Goal: Obtain resource: Download file/media

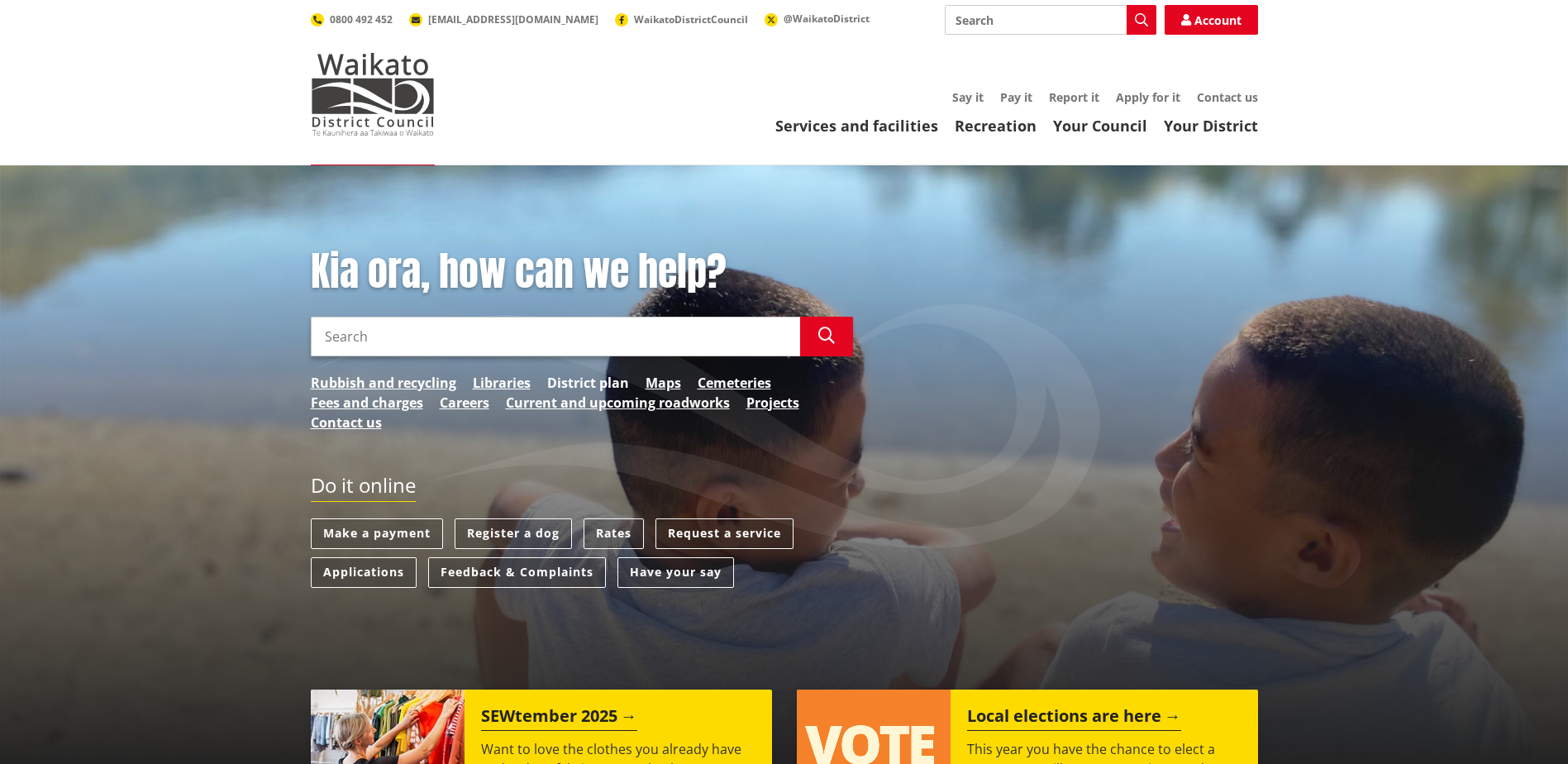
click at [593, 380] on link "District plan" at bounding box center [588, 383] width 82 height 20
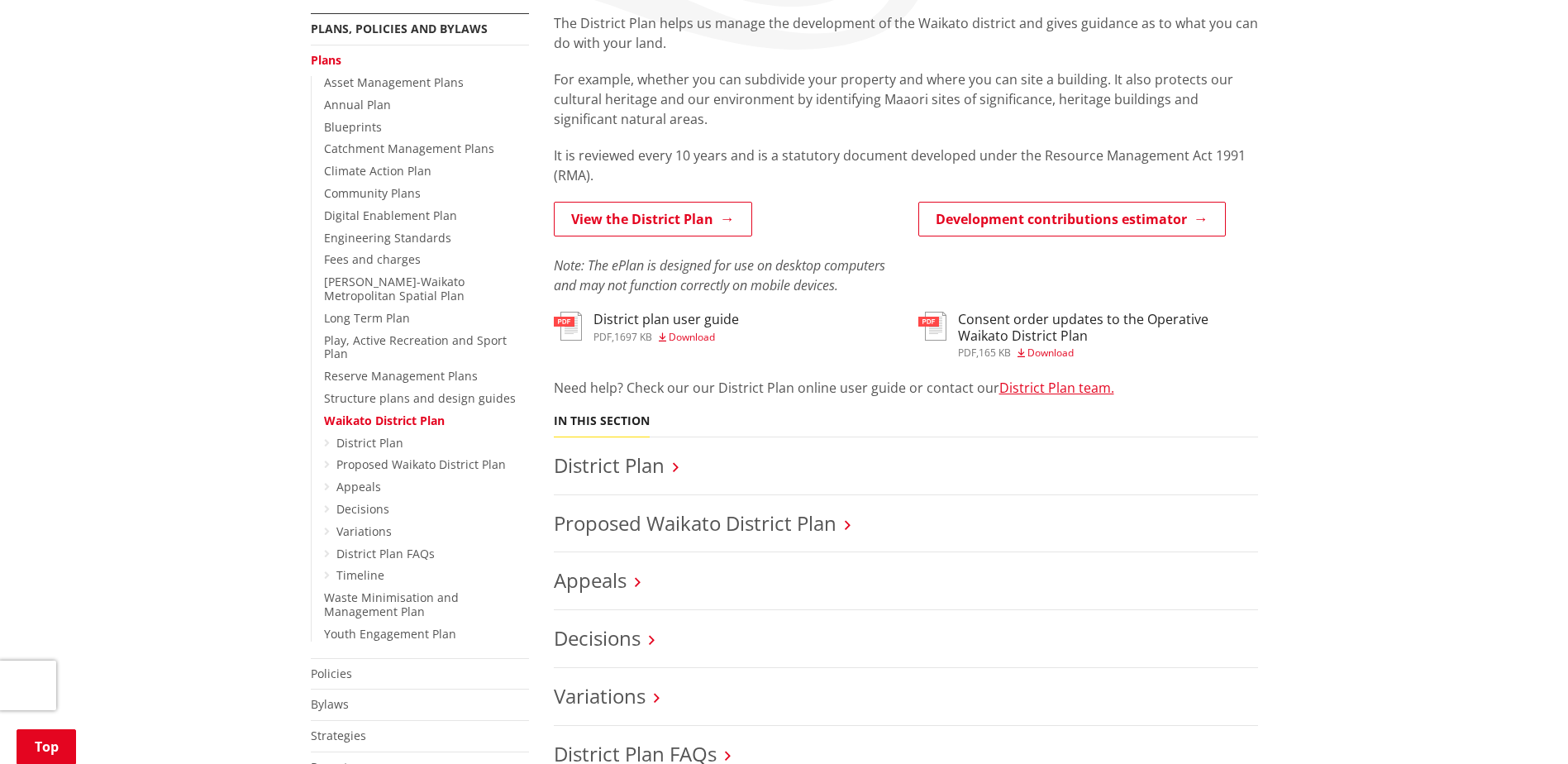
scroll to position [331, 0]
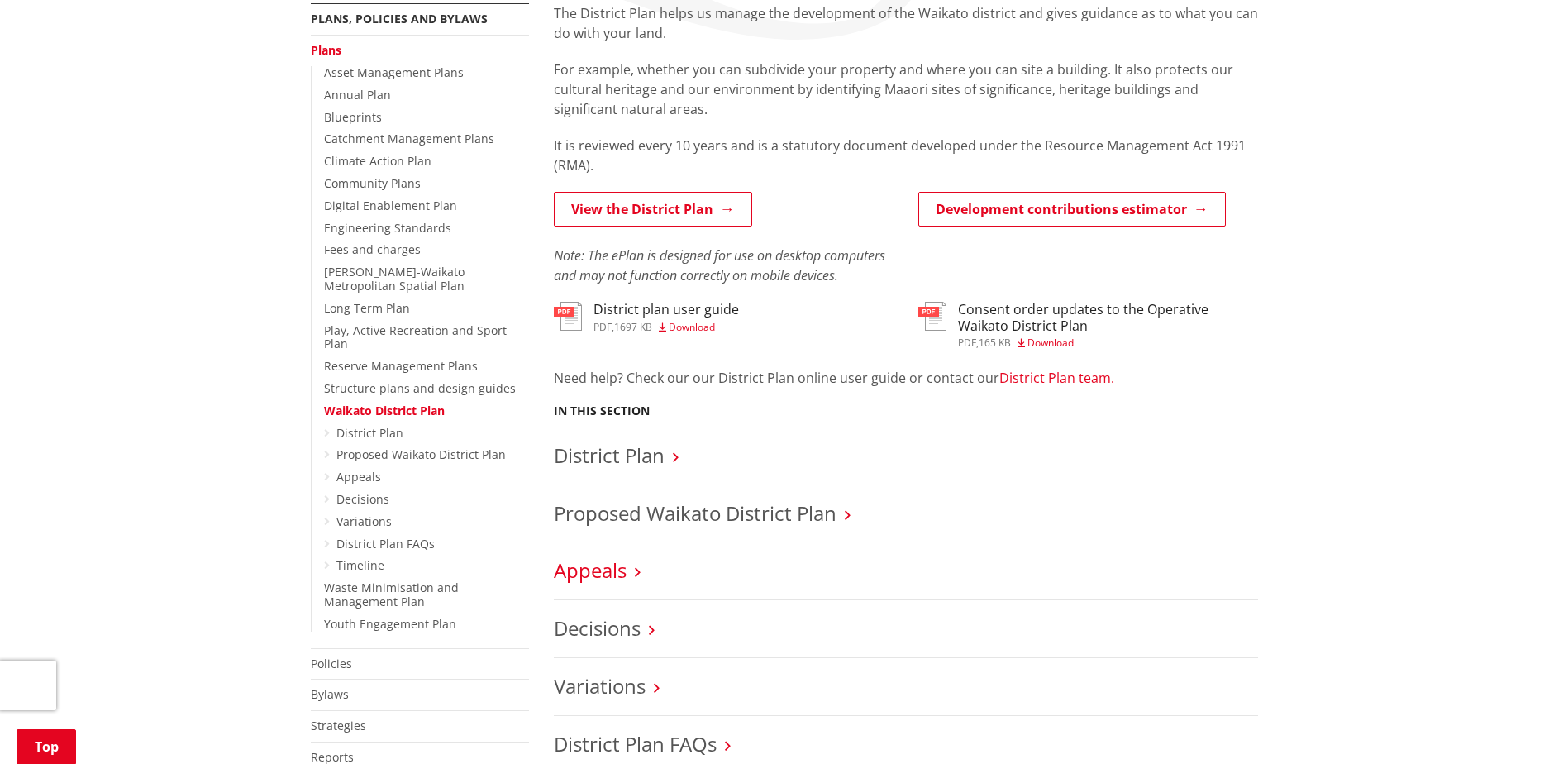
click at [595, 575] on link "Appeals" at bounding box center [589, 570] width 73 height 28
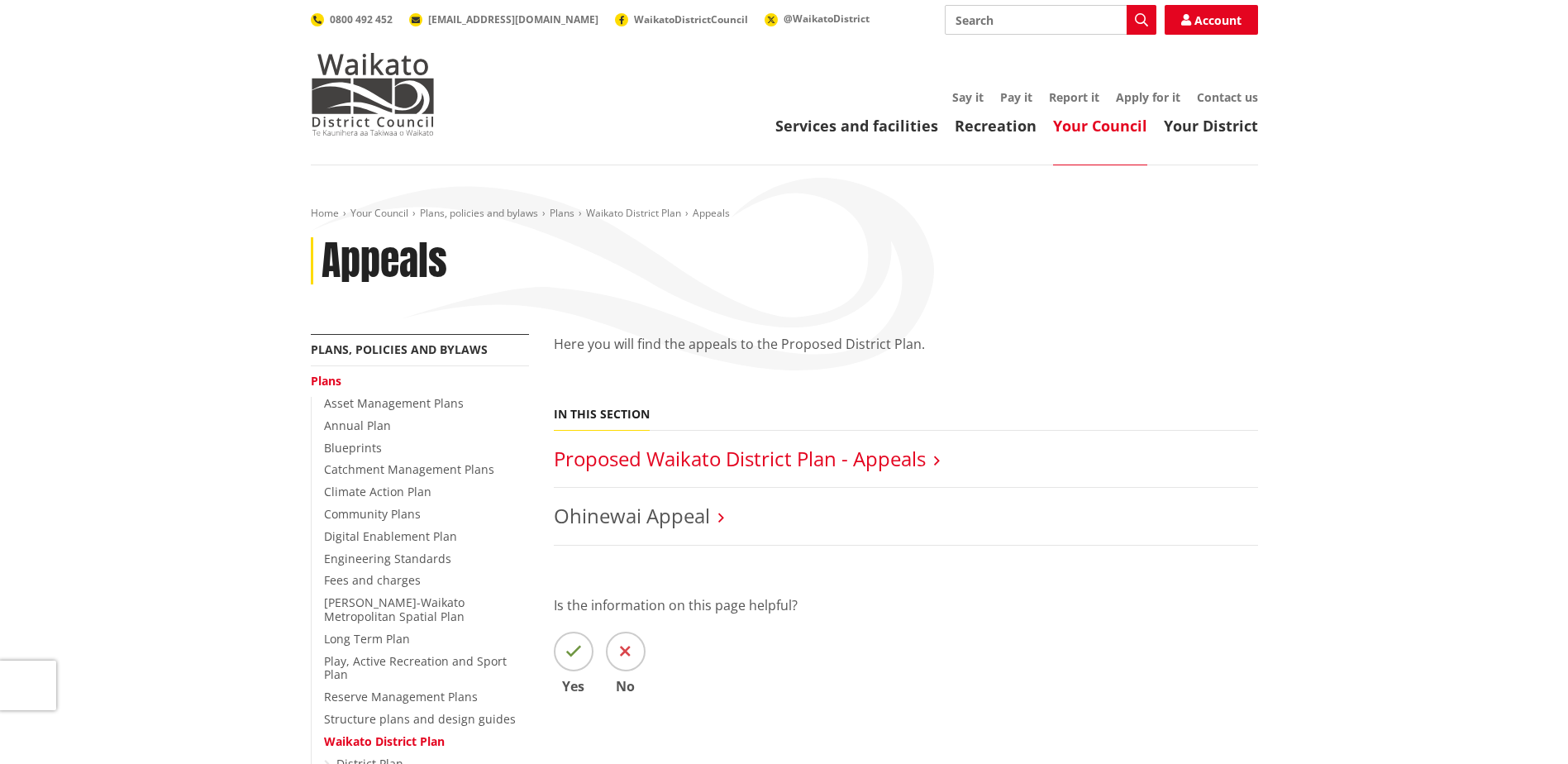
click at [688, 459] on link "Proposed Waikato District Plan - Appeals" at bounding box center [739, 458] width 372 height 28
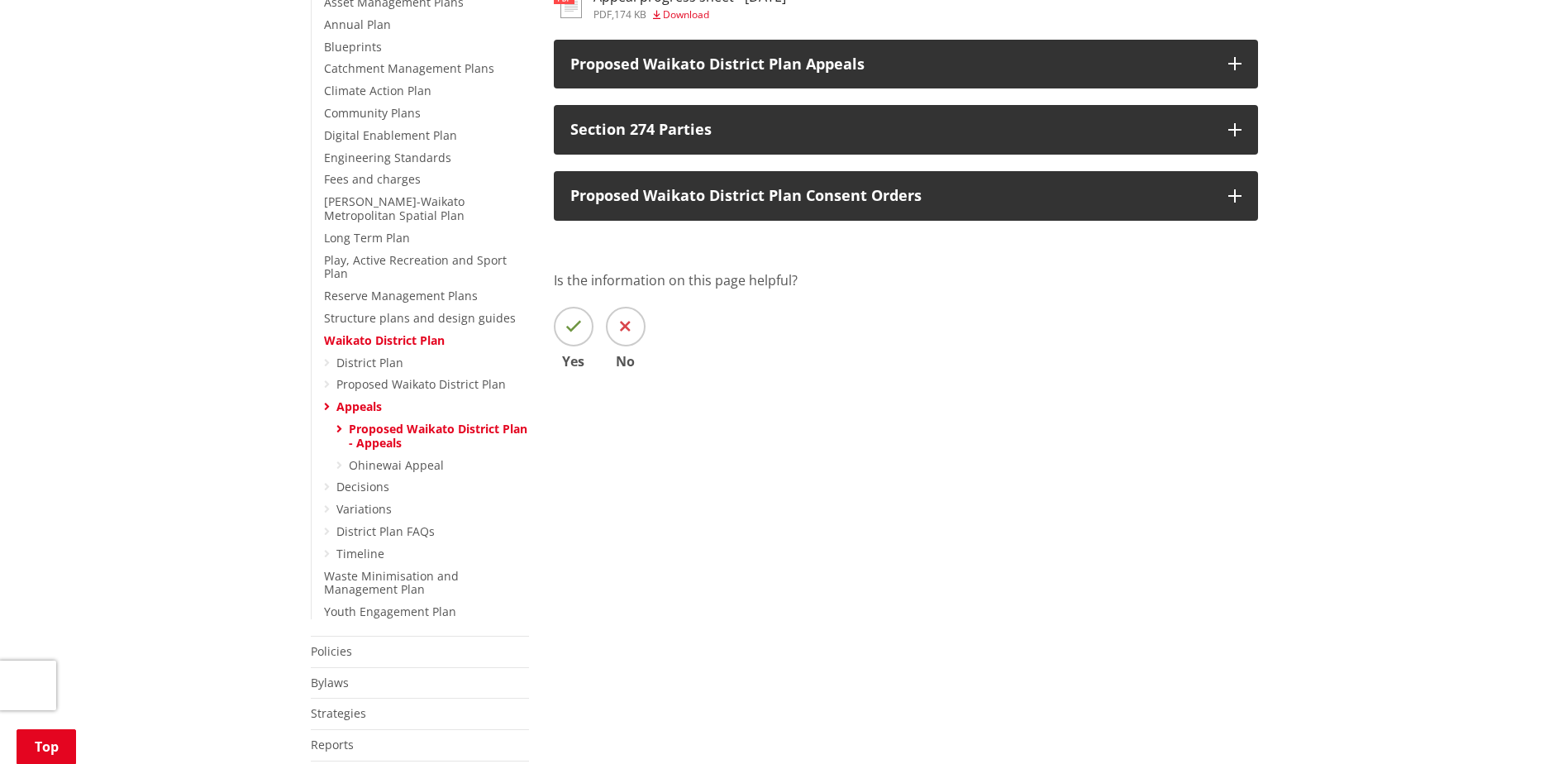
scroll to position [413, 0]
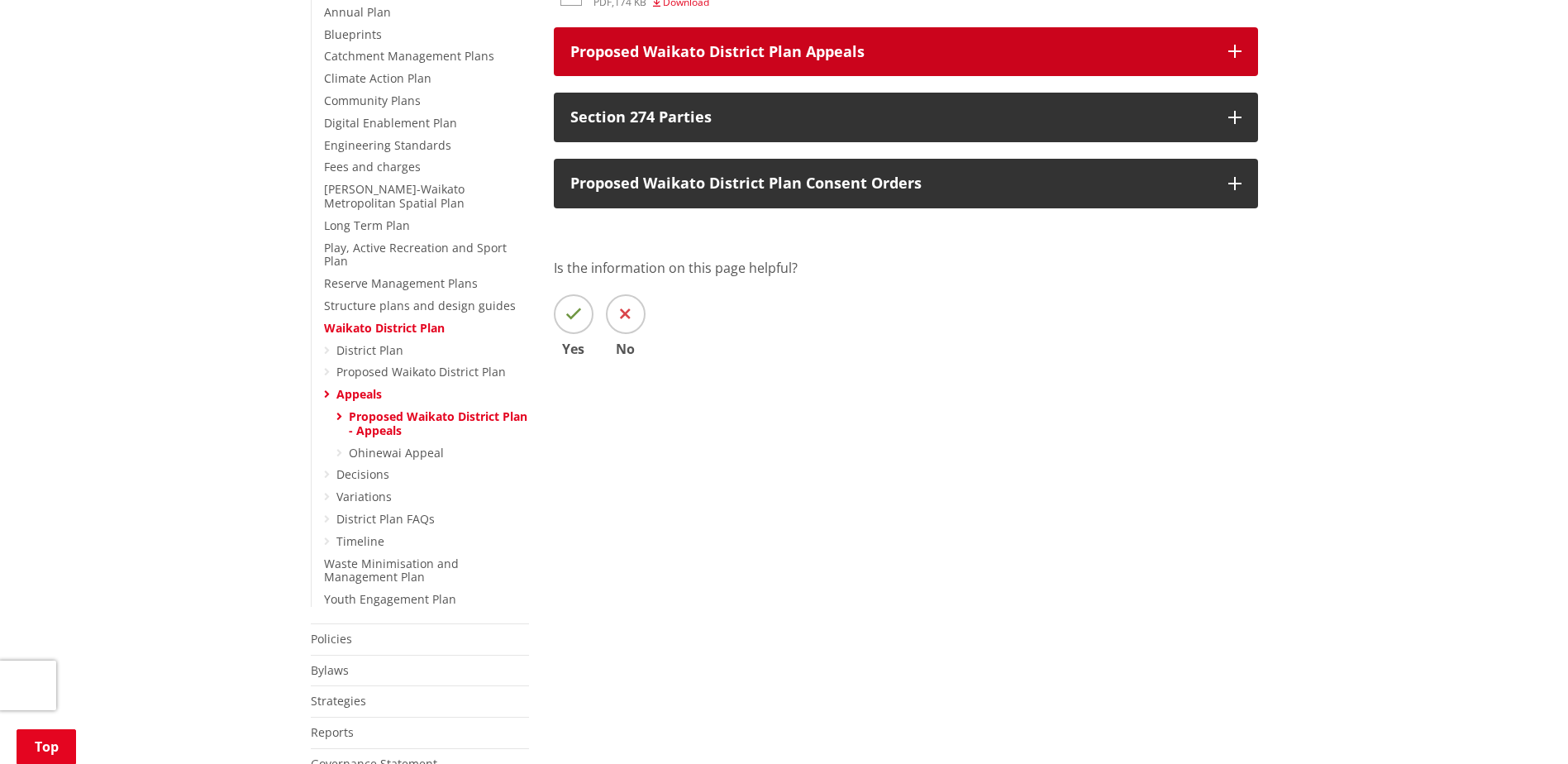
click at [1221, 48] on button "Proposed Waikato District Plan Appeals" at bounding box center [905, 52] width 704 height 50
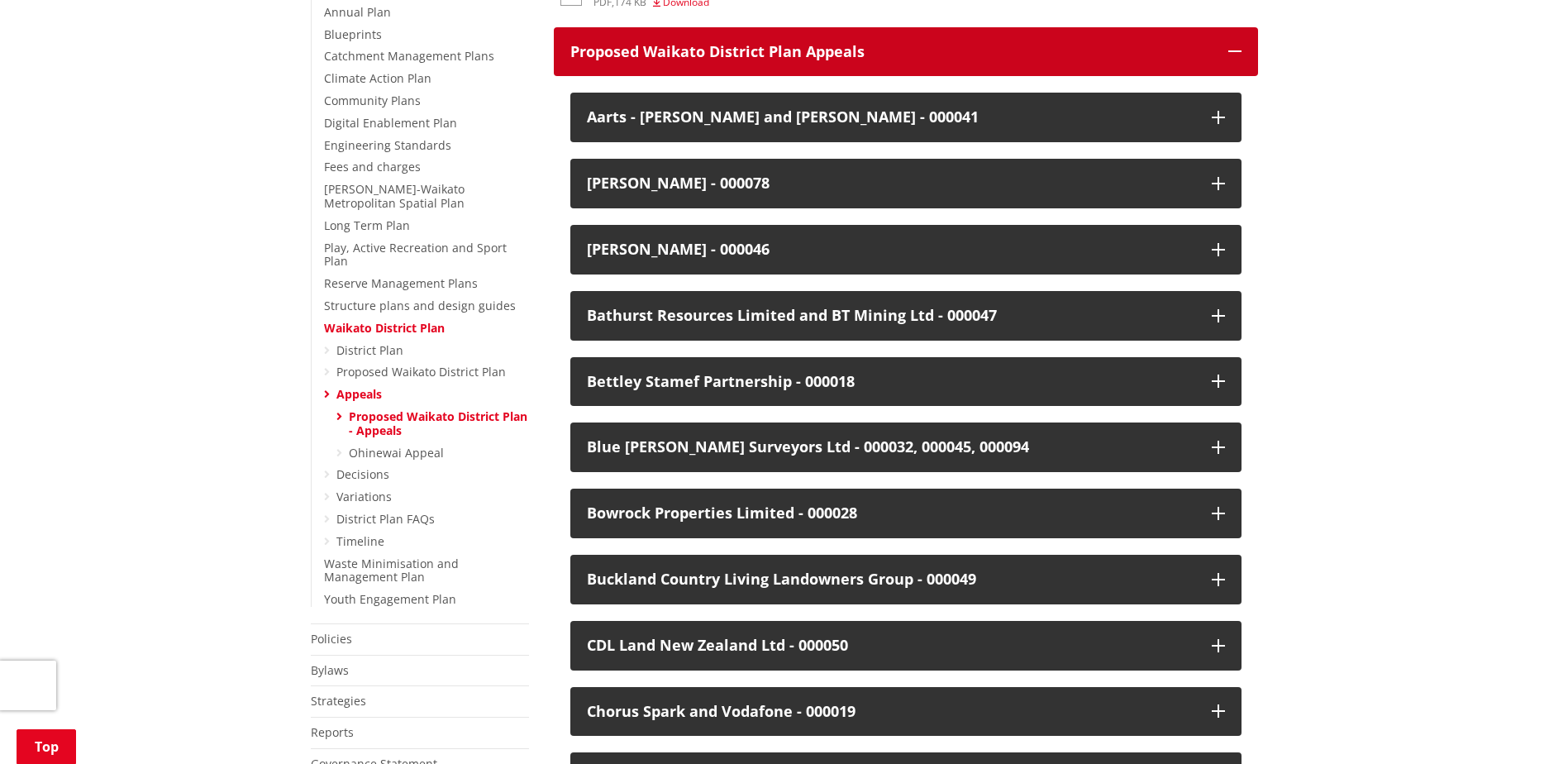
click at [1025, 51] on p "Proposed Waikato District Plan Appeals" at bounding box center [890, 52] width 642 height 17
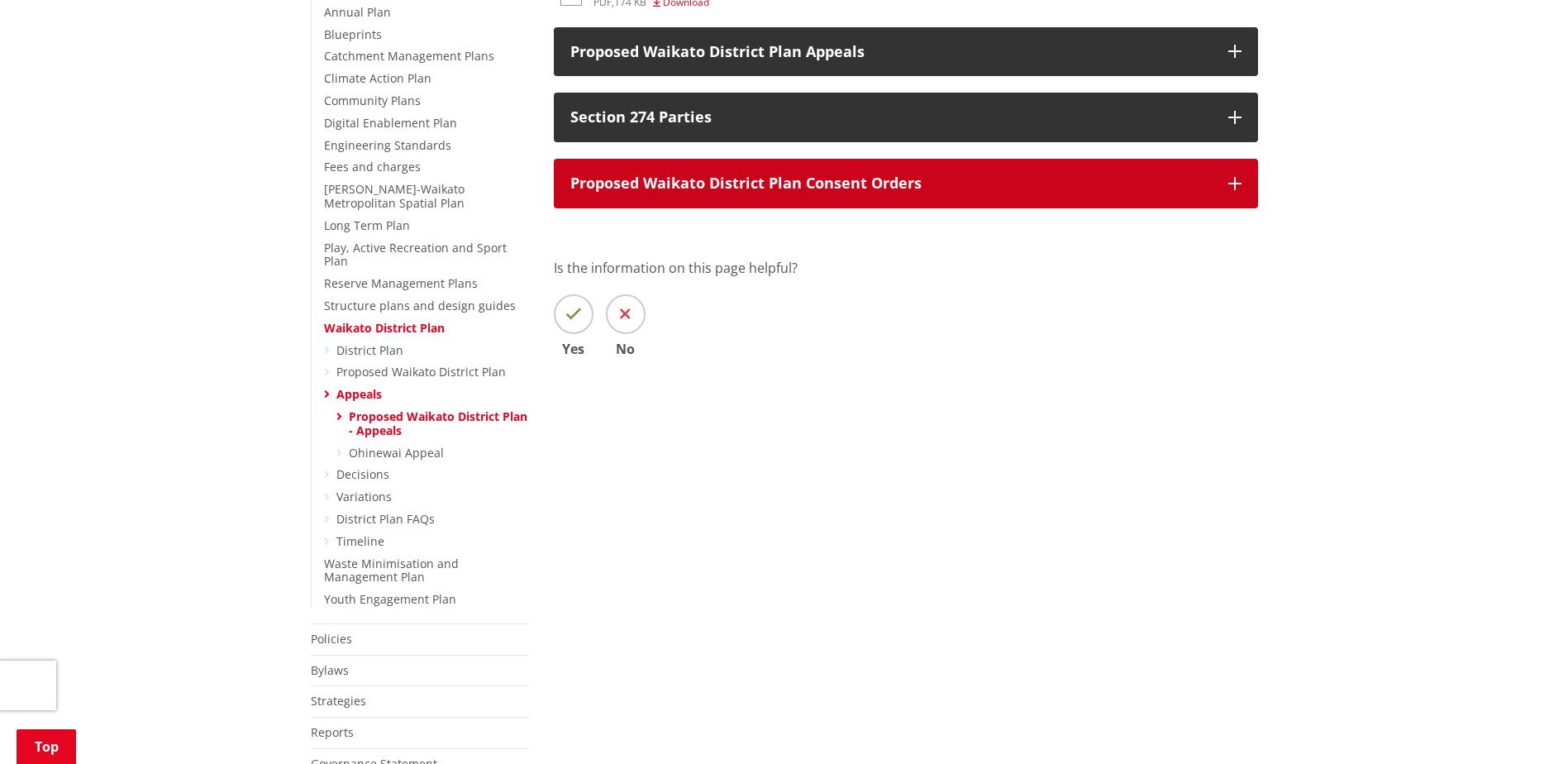
click at [729, 190] on p "Proposed Waikato District Plan Consent Orders" at bounding box center [890, 184] width 642 height 17
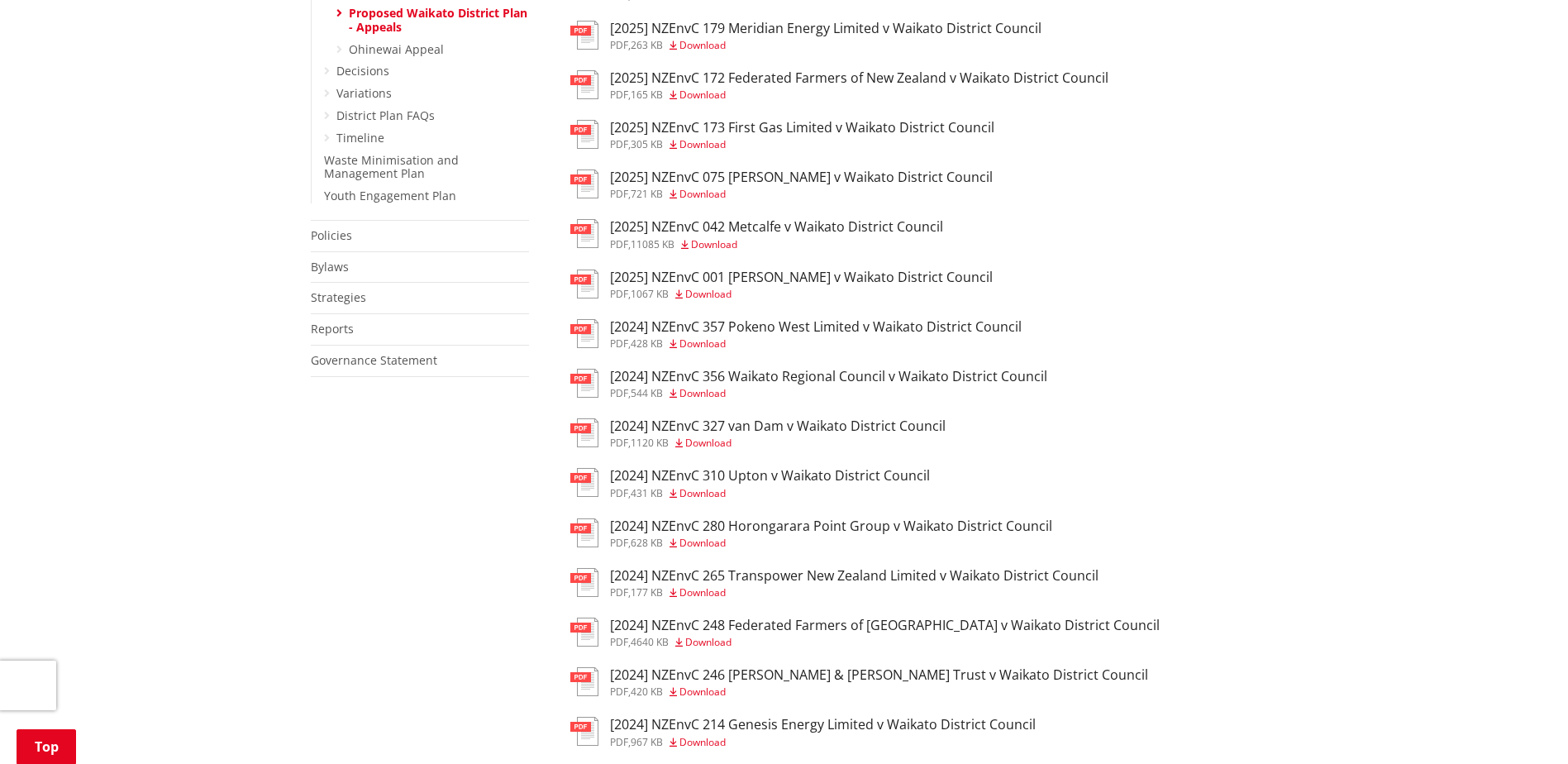
scroll to position [992, 0]
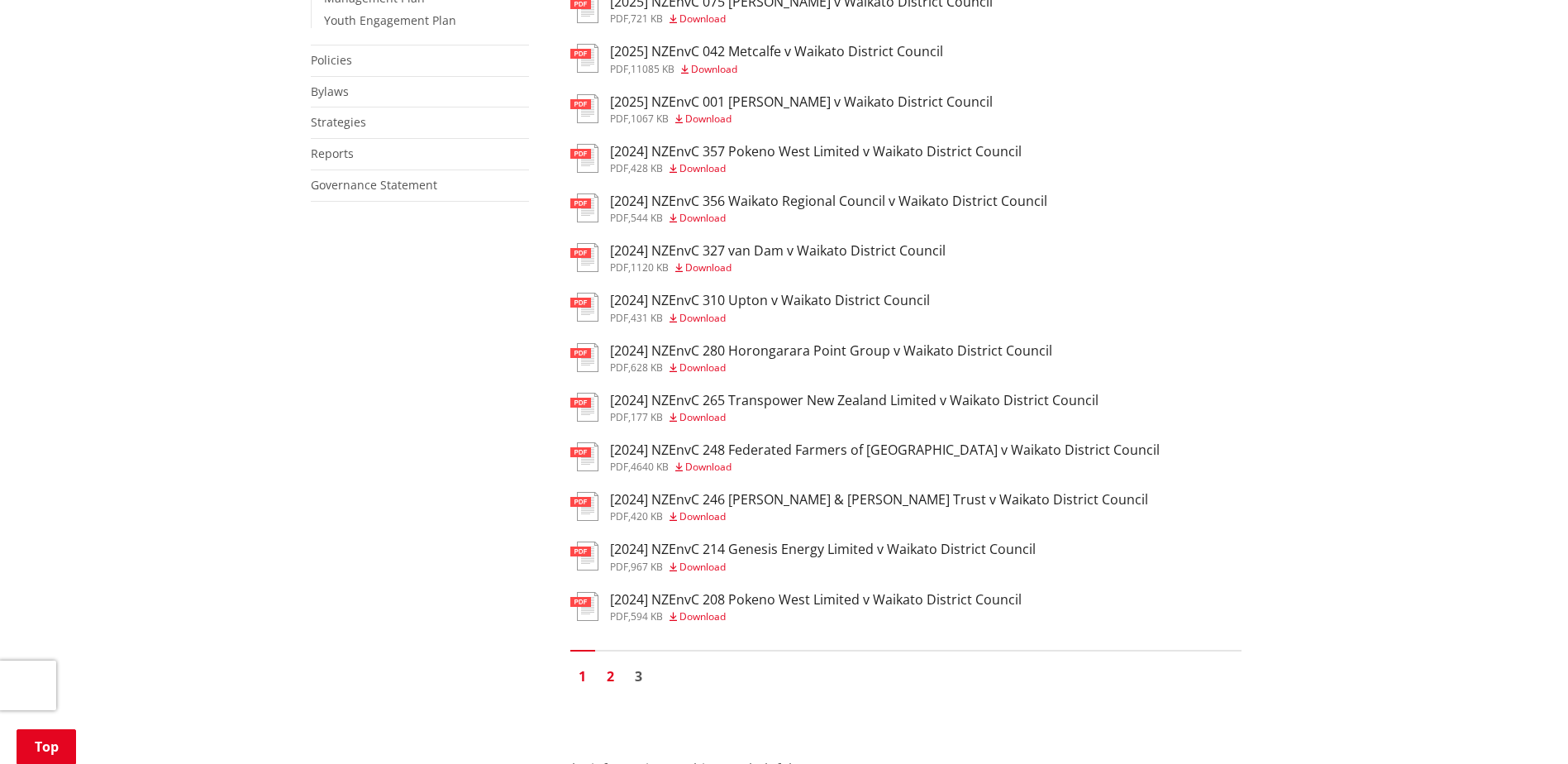
click at [609, 669] on link "2" at bounding box center [610, 676] width 25 height 25
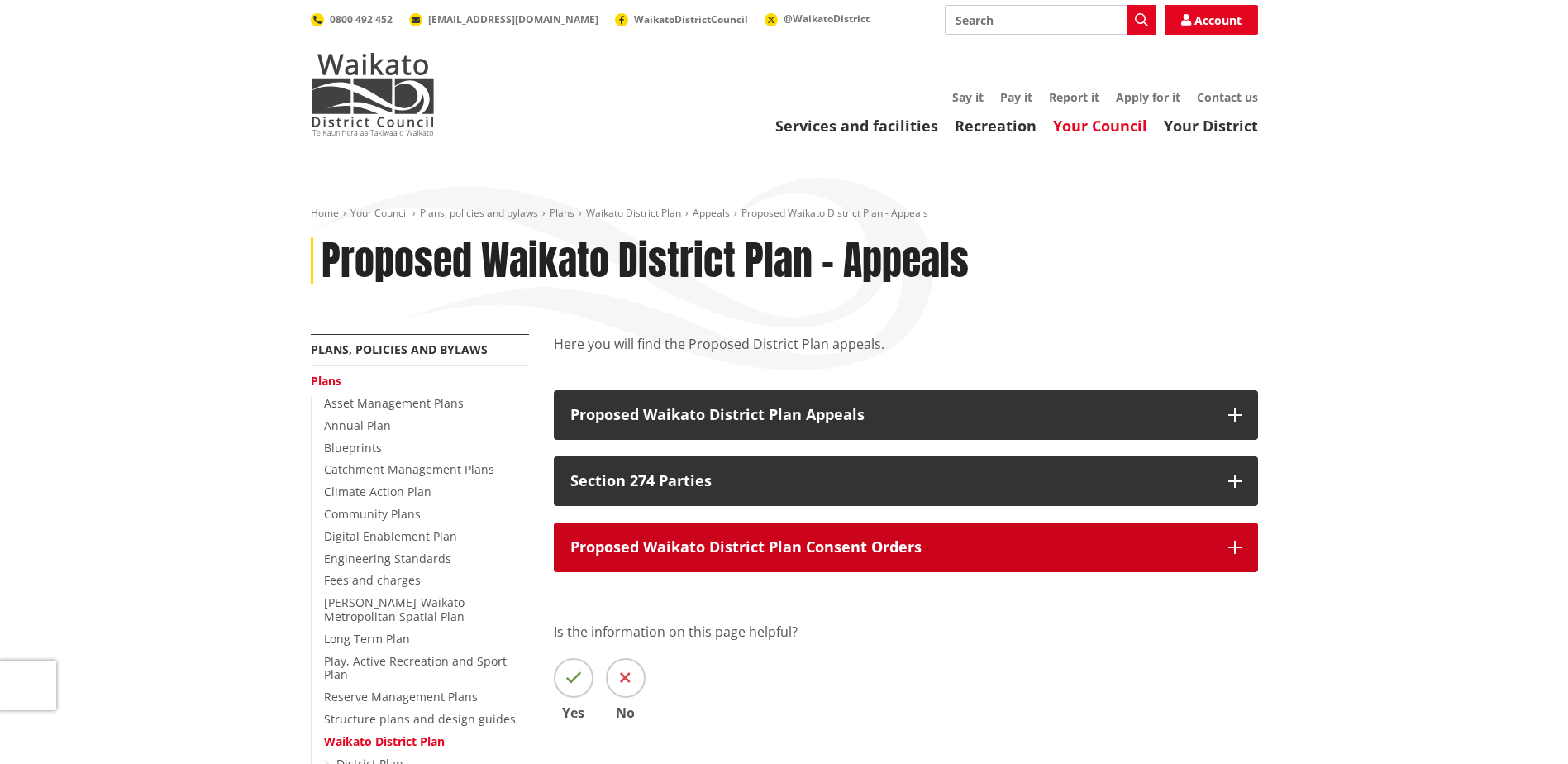
click at [731, 547] on p "Proposed Waikato District Plan Consent Orders" at bounding box center [890, 547] width 642 height 17
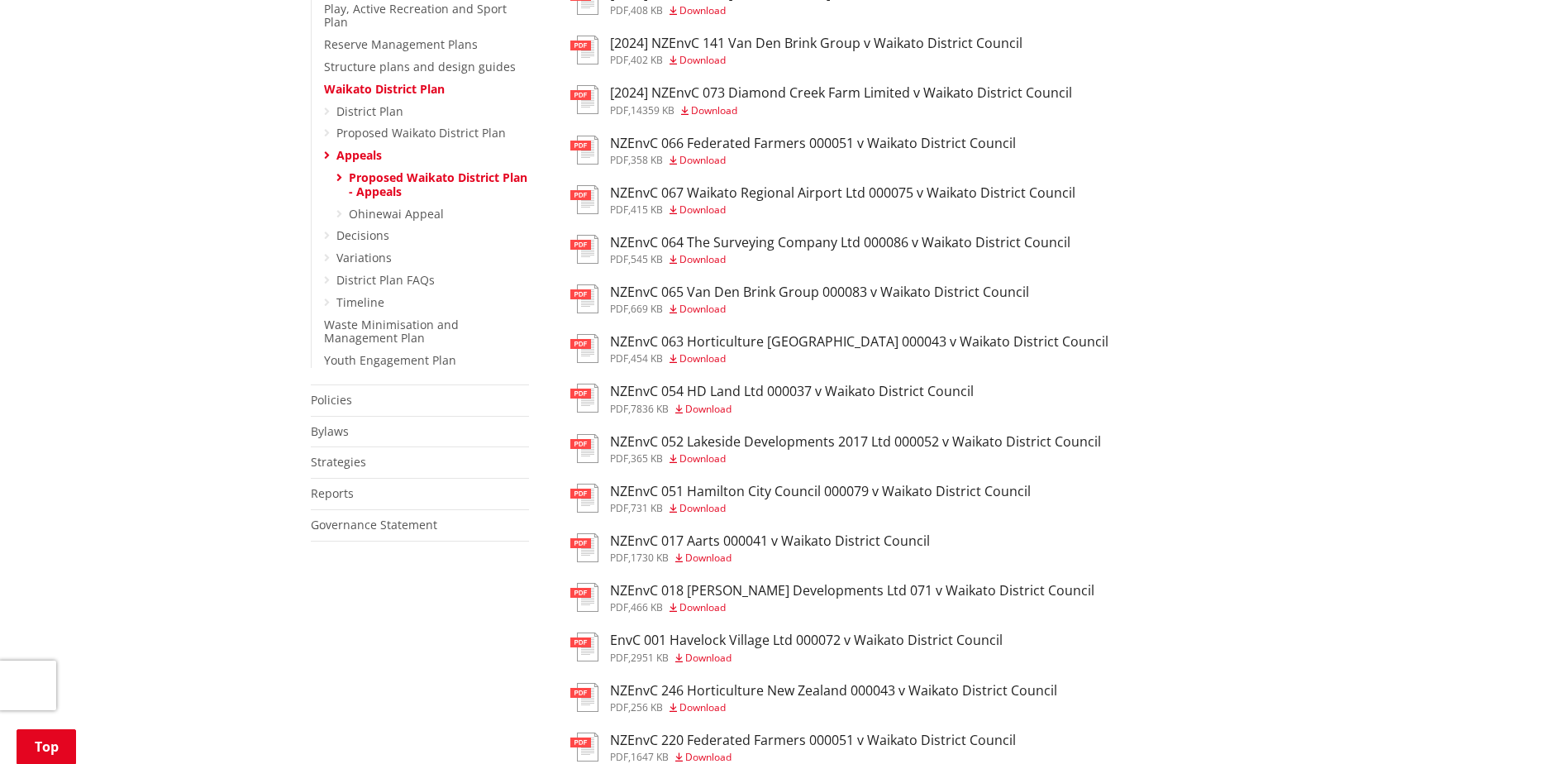
scroll to position [661, 0]
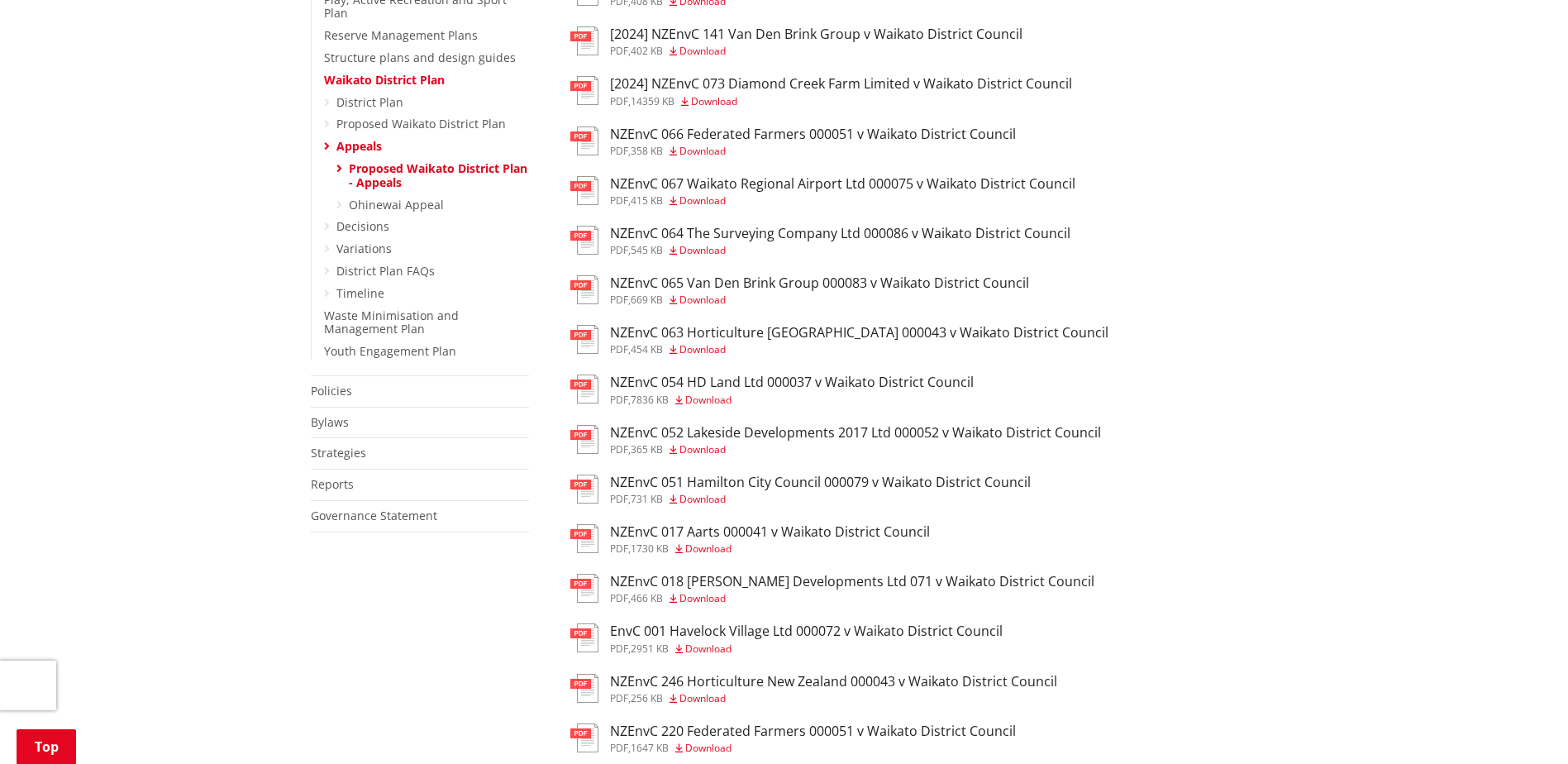
click at [711, 596] on span "Download" at bounding box center [702, 598] width 46 height 14
